Goal: Task Accomplishment & Management: Use online tool/utility

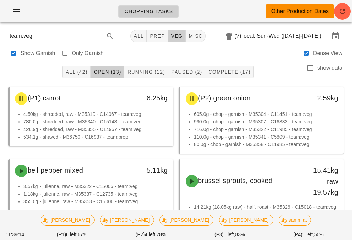
click at [158, 69] on span "Running (12)" at bounding box center [146, 71] width 38 height 5
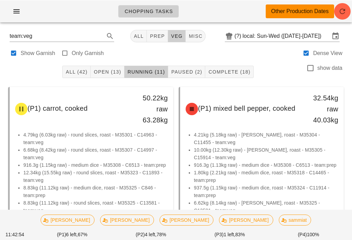
click at [106, 81] on div "All (42) Open (13) Running (11) Paused (2) Complete (18) show data" at bounding box center [176, 71] width 344 height 22
click at [93, 77] on button "Open (13)" at bounding box center [108, 71] width 34 height 12
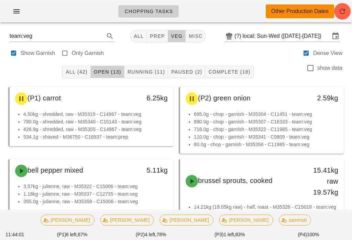
click at [138, 63] on div "All (42) Open (13) Running (11) Paused (2) Complete (18) show data" at bounding box center [176, 71] width 344 height 22
click at [153, 67] on button "Running (11)" at bounding box center [146, 71] width 44 height 12
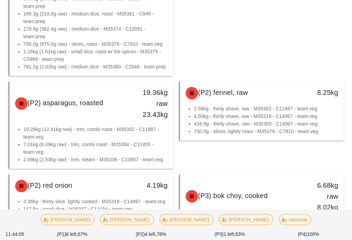
scroll to position [493, 0]
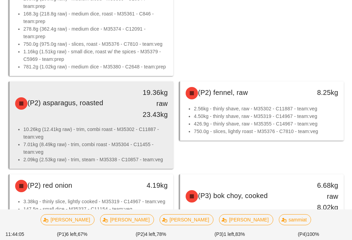
click at [145, 136] on li "10.26kg (12.41kg raw) - trim, combi roast - M35302 - C11887 - team:veg" at bounding box center [95, 132] width 144 height 15
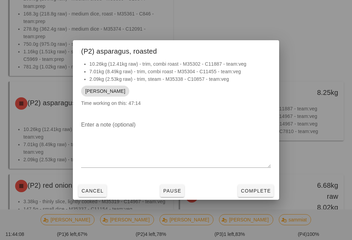
click at [253, 193] on span "Complete" at bounding box center [256, 190] width 30 height 5
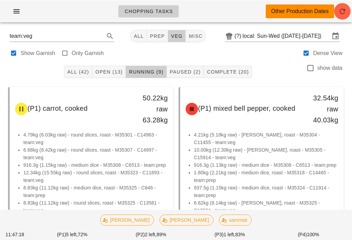
click at [167, 28] on div "team:veg All prep veg misc (?) local: Sun-Wed ([DATE]-[DATE])" at bounding box center [176, 35] width 344 height 16
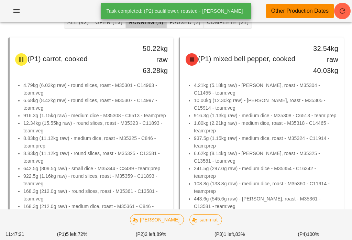
scroll to position [50, 0]
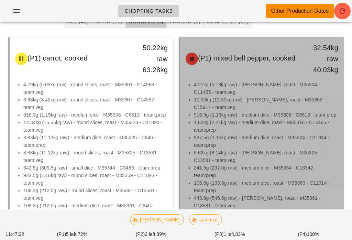
click at [253, 122] on li "1.80kg (2.21kg raw) - medium dice, roast - M35318 - C14465 - team:prep" at bounding box center [266, 126] width 144 height 15
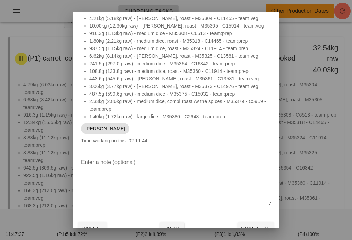
scroll to position [17, 0]
click at [91, 230] on span "Cancel" at bounding box center [92, 228] width 23 height 5
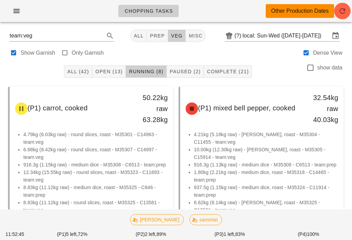
click at [182, 69] on span "Paused (2)" at bounding box center [184, 71] width 31 height 5
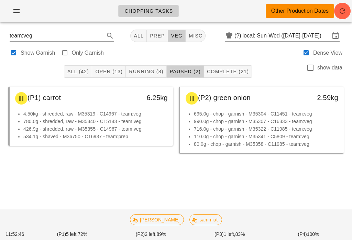
click at [215, 67] on button "Complete (21)" at bounding box center [228, 71] width 48 height 12
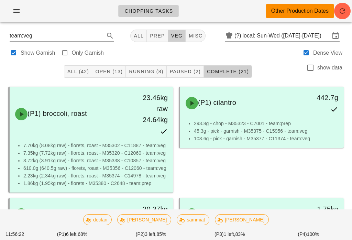
click at [188, 77] on button "Paused (2)" at bounding box center [185, 71] width 37 height 12
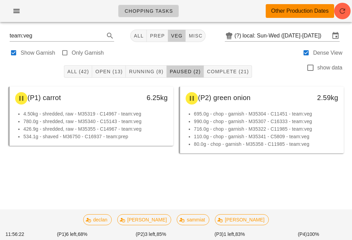
click at [193, 69] on span "Paused (2)" at bounding box center [184, 71] width 31 height 5
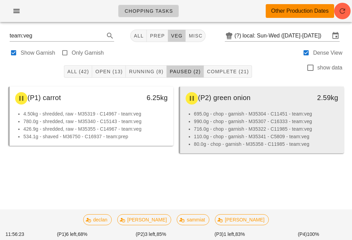
click at [251, 116] on li "695.0g - chop - garnish - M35304 - C11451 - team:veg" at bounding box center [266, 114] width 144 height 8
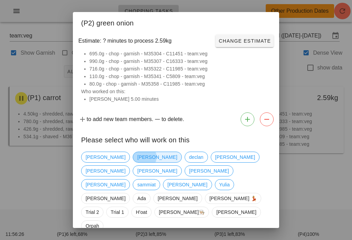
click at [137, 159] on span "[PERSON_NAME]" at bounding box center [157, 157] width 40 height 10
